Goal: Find specific page/section: Find specific page/section

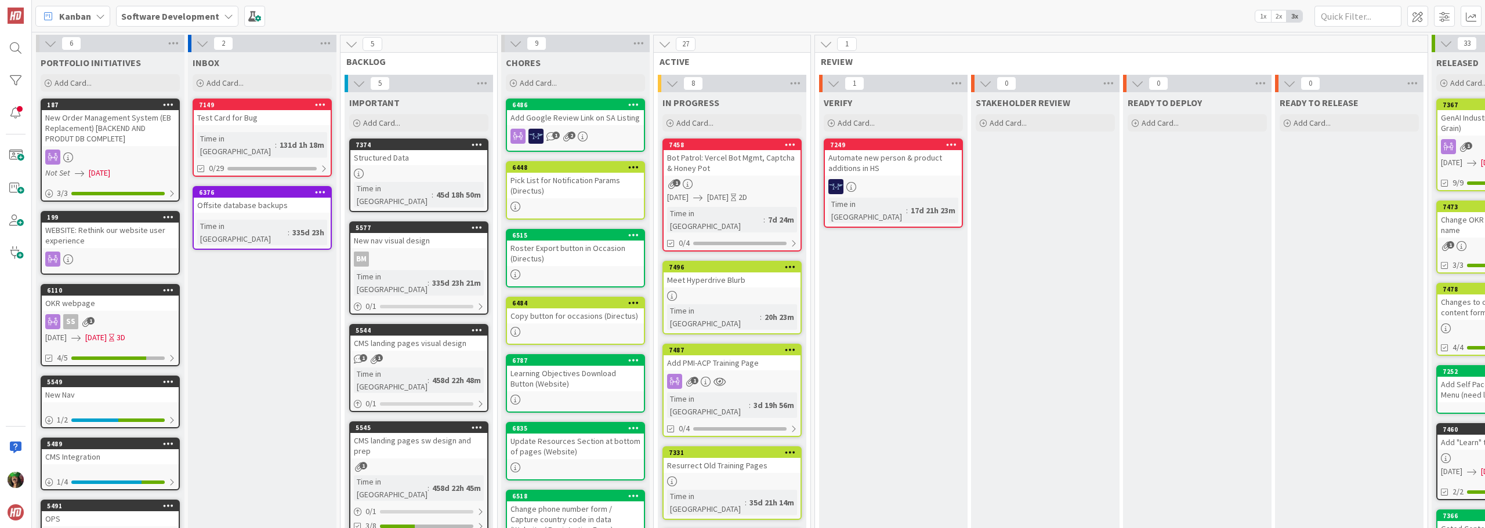
scroll to position [0, 142]
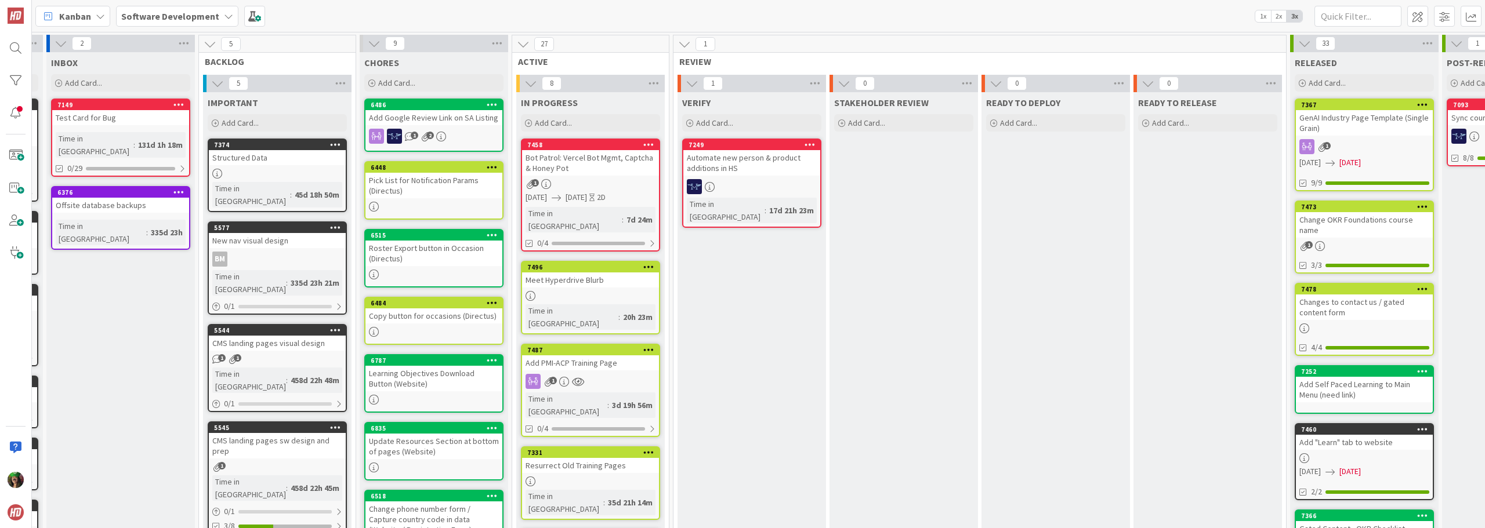
click at [145, 19] on b "Software Development" at bounding box center [170, 16] width 98 height 12
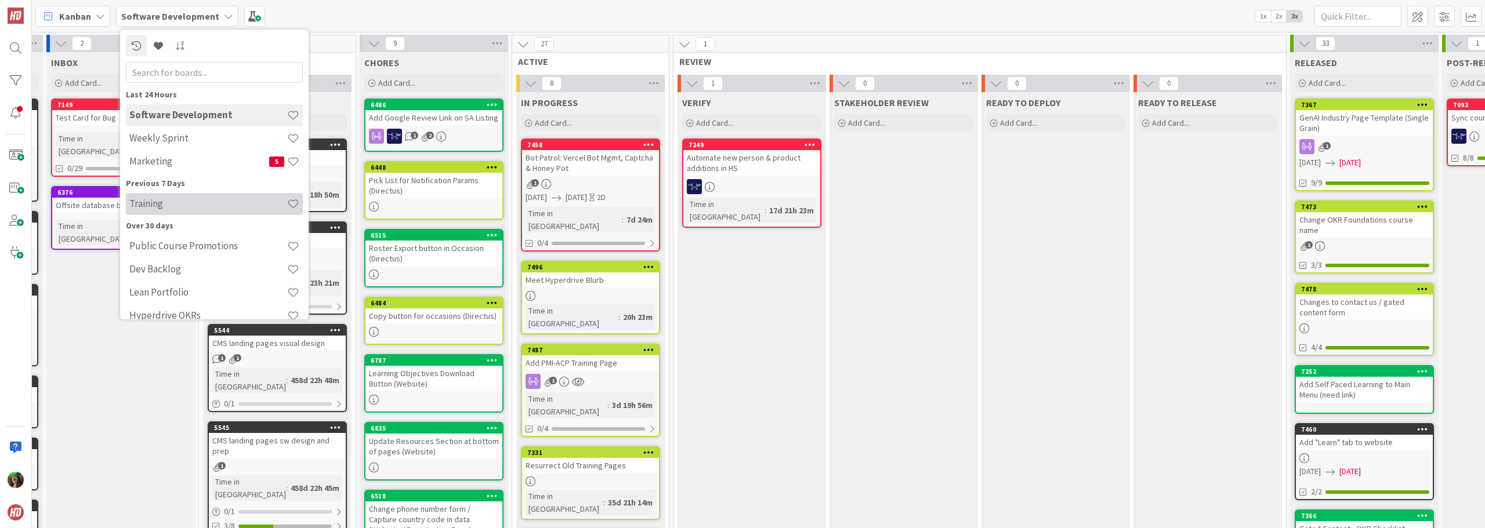
click at [166, 212] on div "Training" at bounding box center [214, 204] width 177 height 22
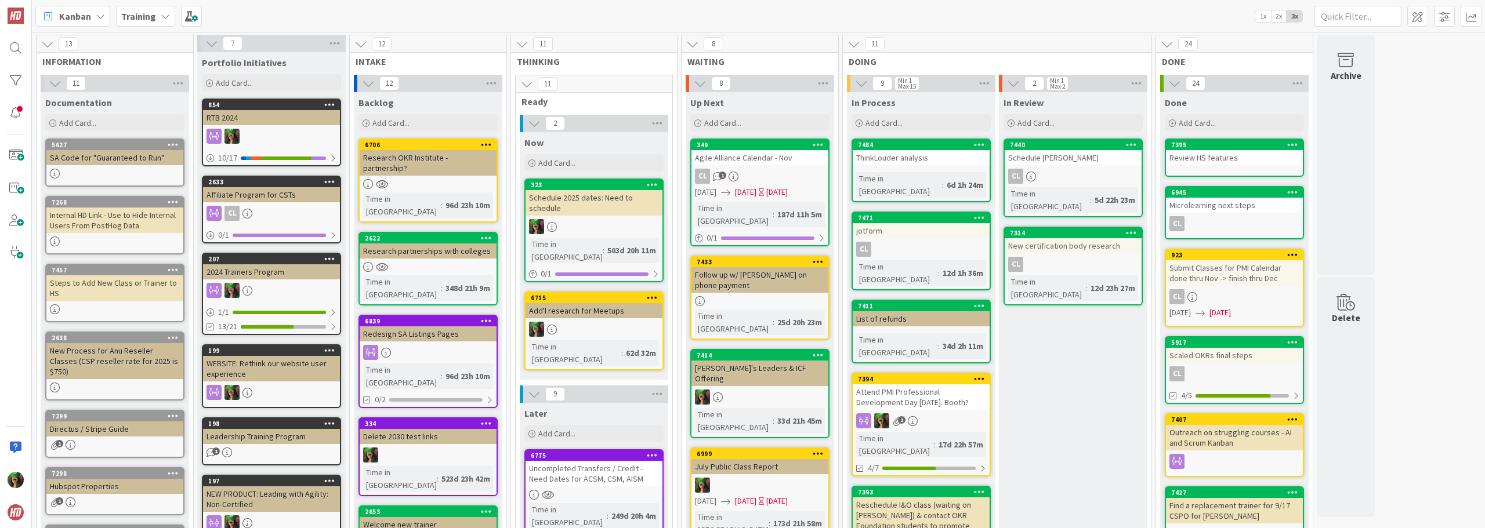
click at [121, 228] on div "Internal HD Link - Use to Hide Internal Users From PostHog Data" at bounding box center [114, 221] width 137 height 26
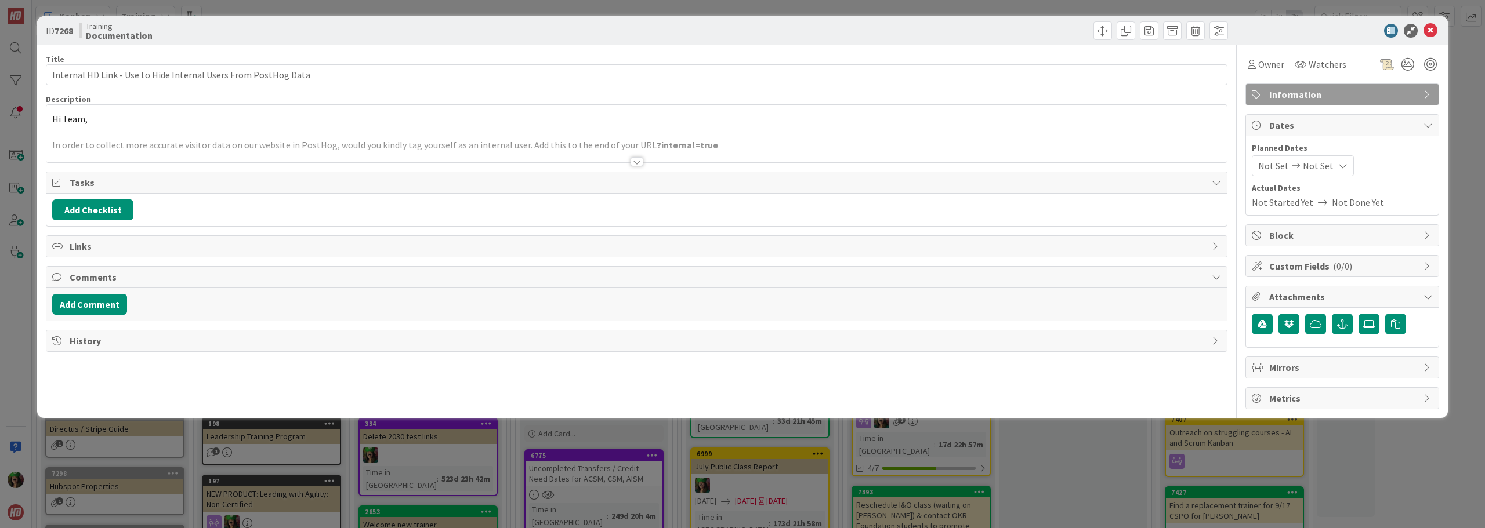
click at [168, 132] on p at bounding box center [636, 132] width 1169 height 13
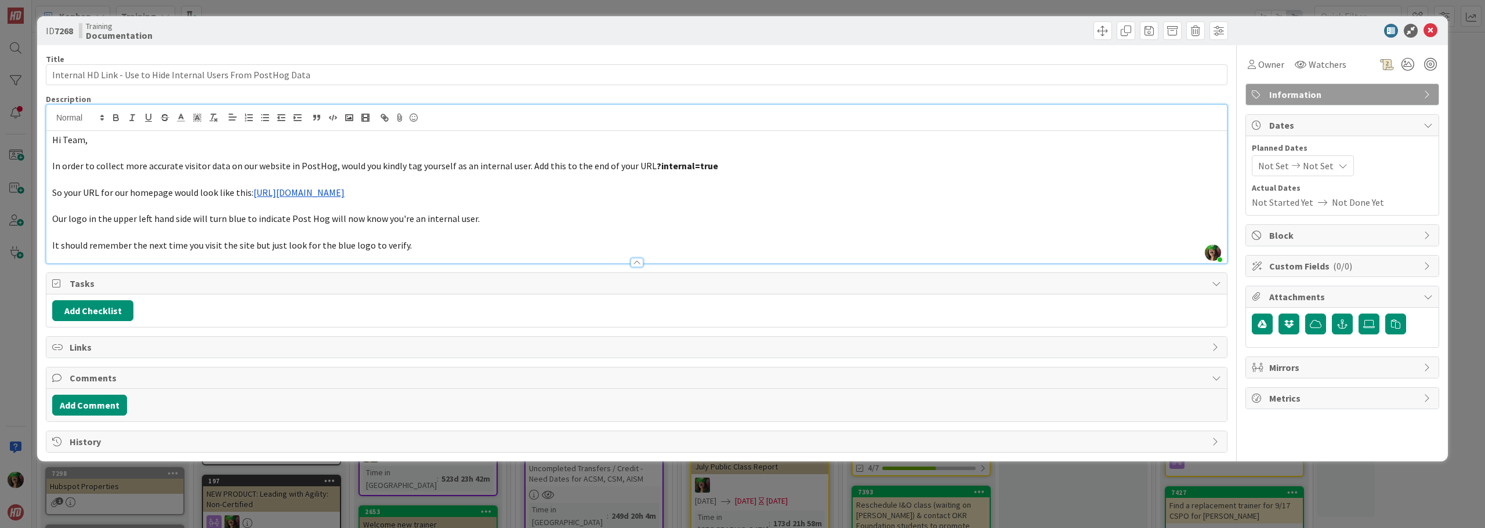
click at [344, 189] on link "[URL][DOMAIN_NAME]" at bounding box center [298, 193] width 91 height 12
click at [344, 217] on link "[URL][DOMAIN_NAME]" at bounding box center [304, 215] width 79 height 15
